Goal: Task Accomplishment & Management: Manage account settings

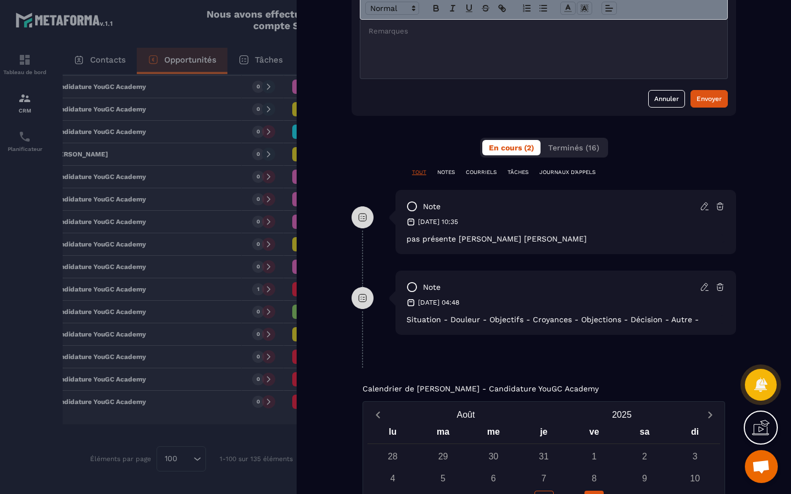
scroll to position [450, 0]
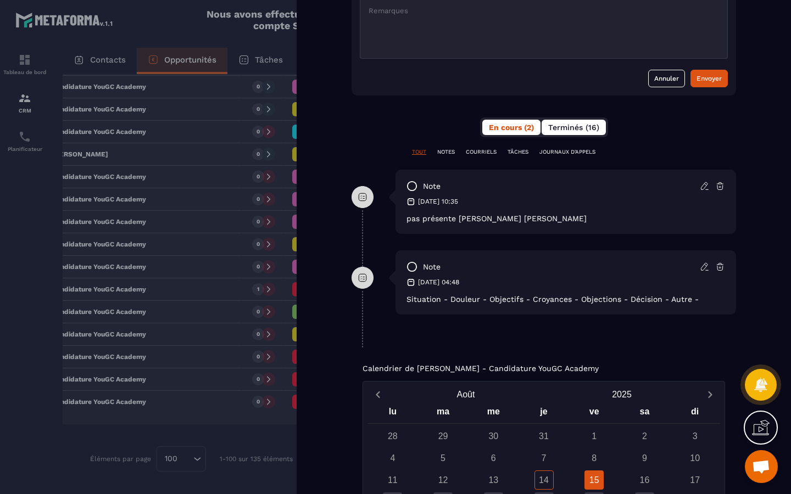
click at [584, 133] on button "Terminés (16)" at bounding box center [573, 127] width 64 height 15
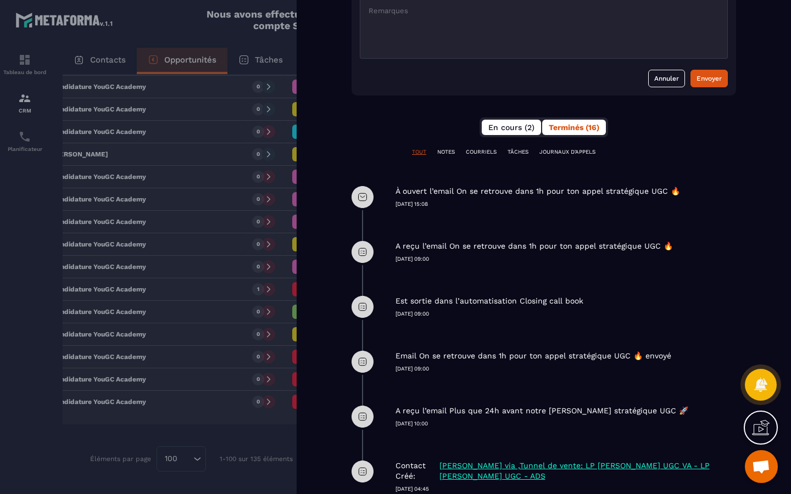
click at [513, 129] on span "En cours (2)" at bounding box center [511, 127] width 46 height 9
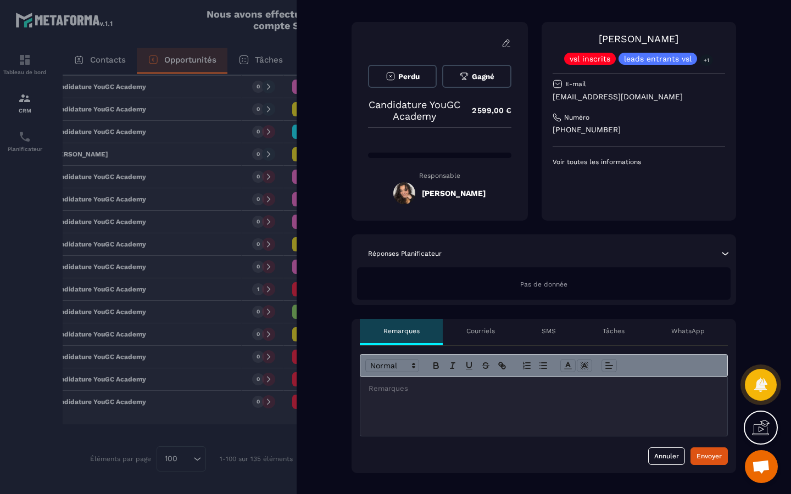
scroll to position [0, 0]
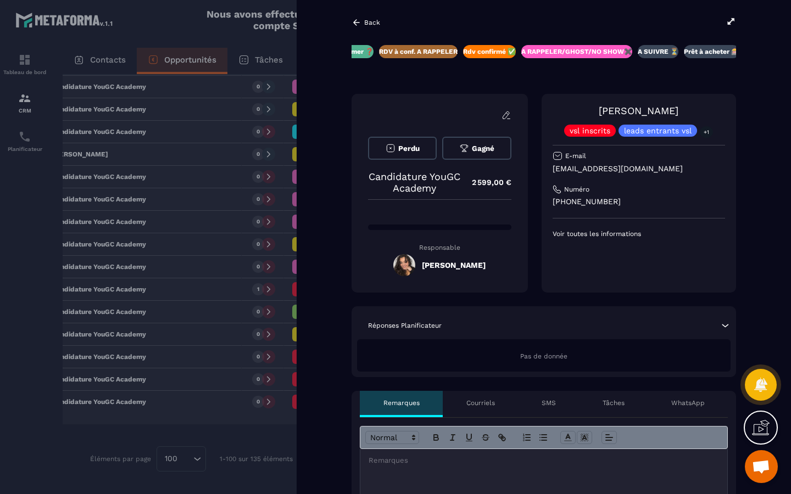
click at [417, 150] on span "Perdu" at bounding box center [408, 148] width 21 height 8
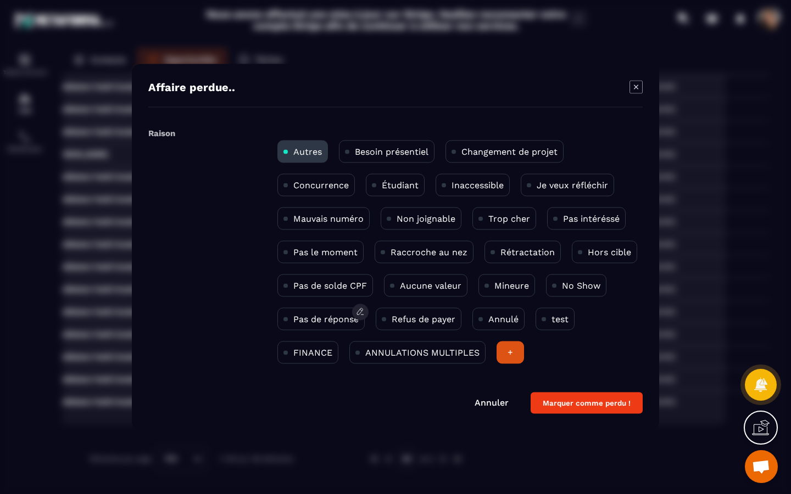
click at [319, 317] on p "Pas de réponse" at bounding box center [325, 319] width 65 height 10
click at [611, 400] on button "Marquer comme perdu !" at bounding box center [586, 403] width 112 height 21
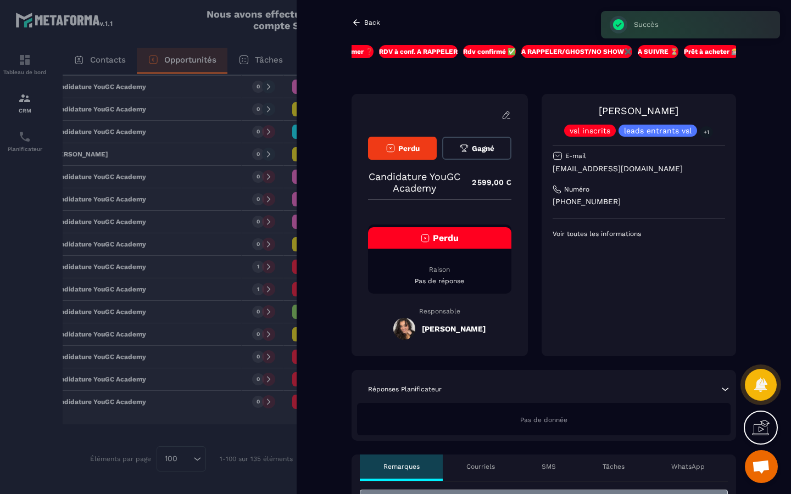
click at [360, 24] on icon at bounding box center [356, 23] width 10 height 10
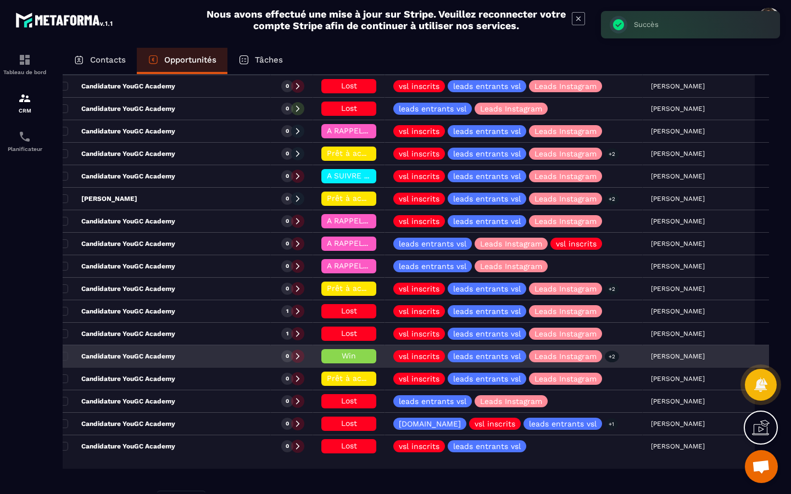
scroll to position [2020, 0]
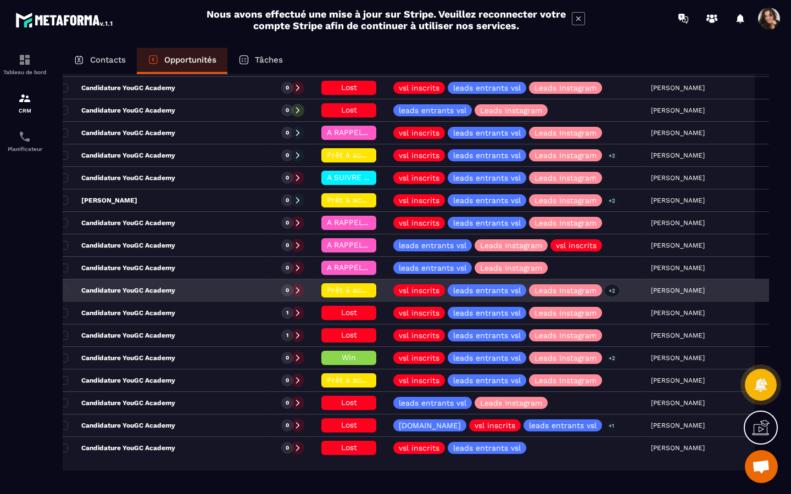
click at [168, 293] on p "Candidature YouGC Academy" at bounding box center [117, 290] width 116 height 9
